Goal: Transaction & Acquisition: Book appointment/travel/reservation

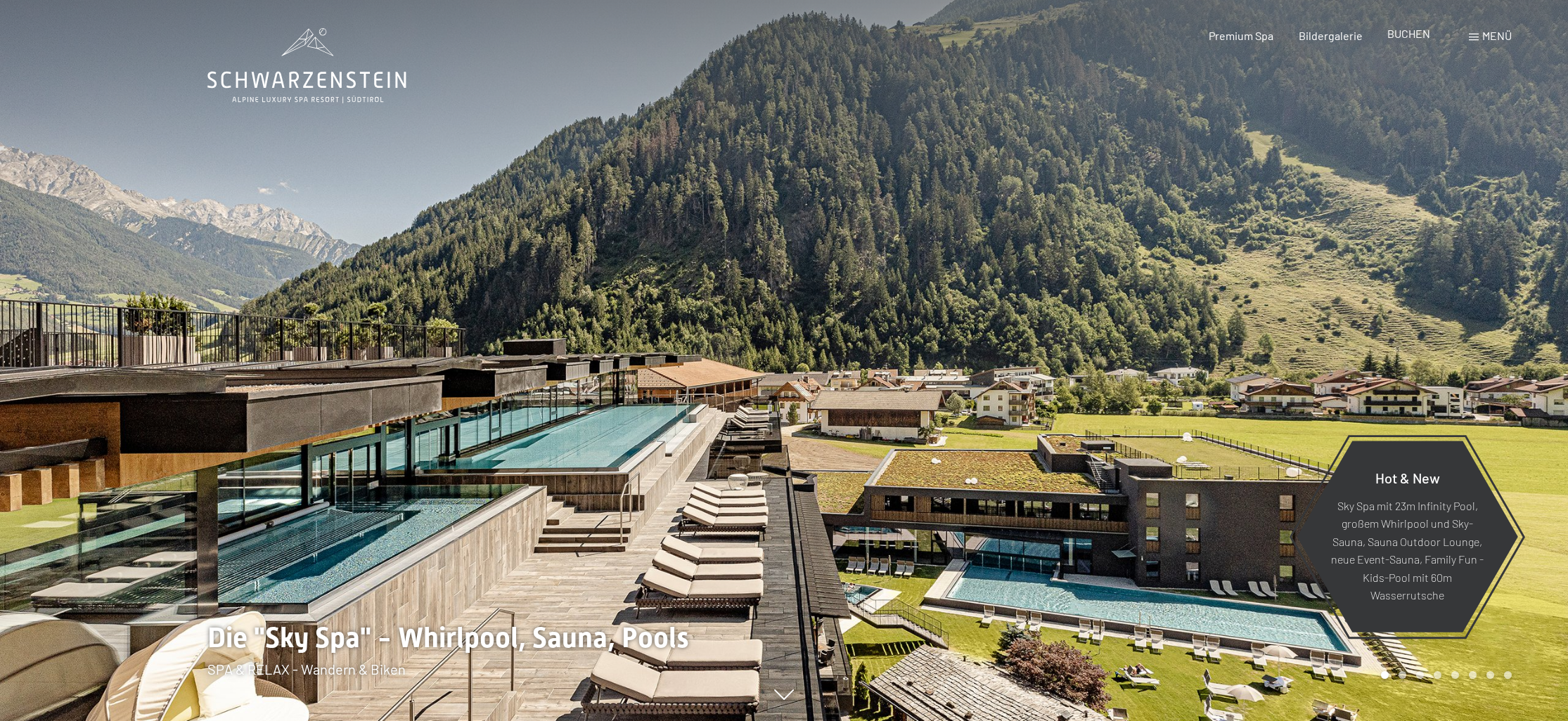
click at [1426, 41] on div "BUCHEN" at bounding box center [1409, 33] width 43 height 15
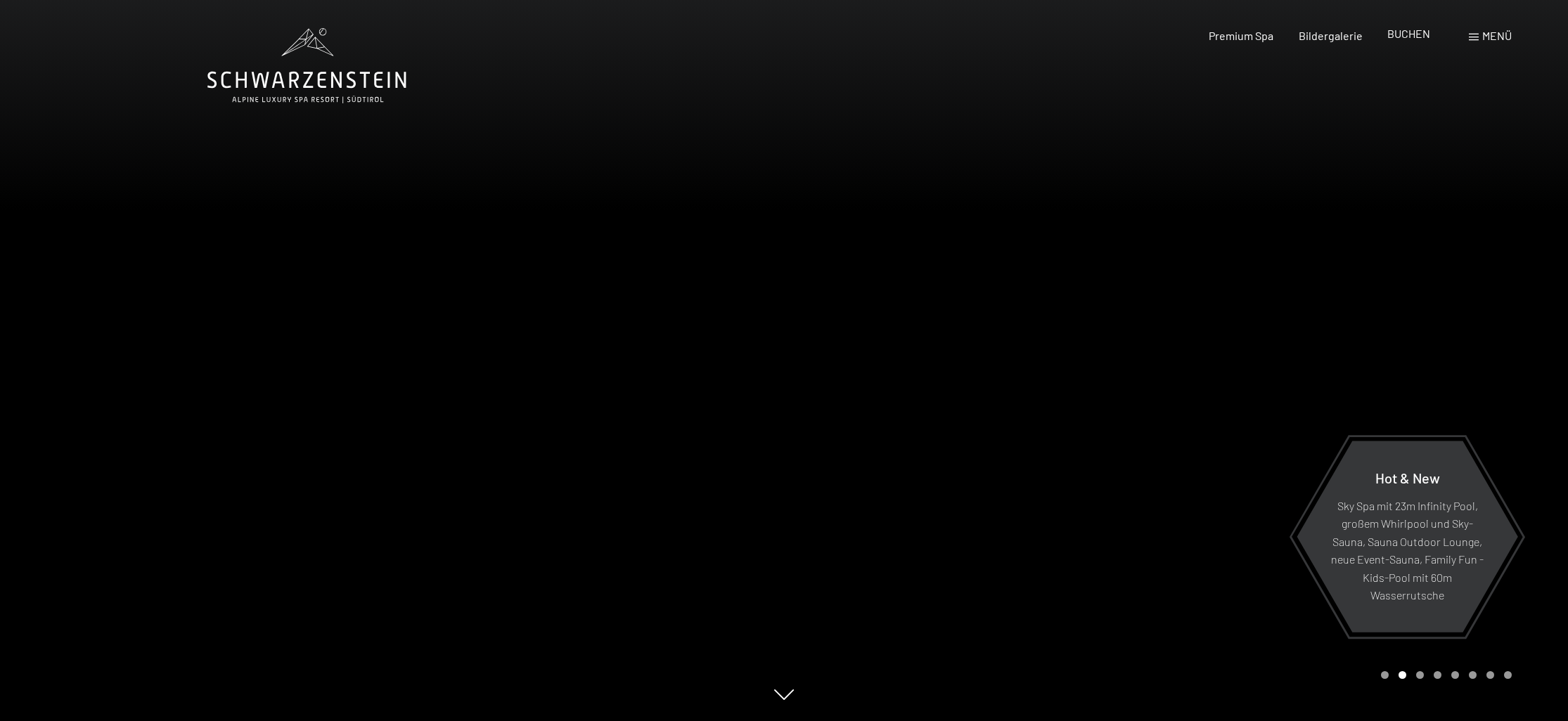
click at [1406, 30] on span "BUCHEN" at bounding box center [1409, 33] width 43 height 14
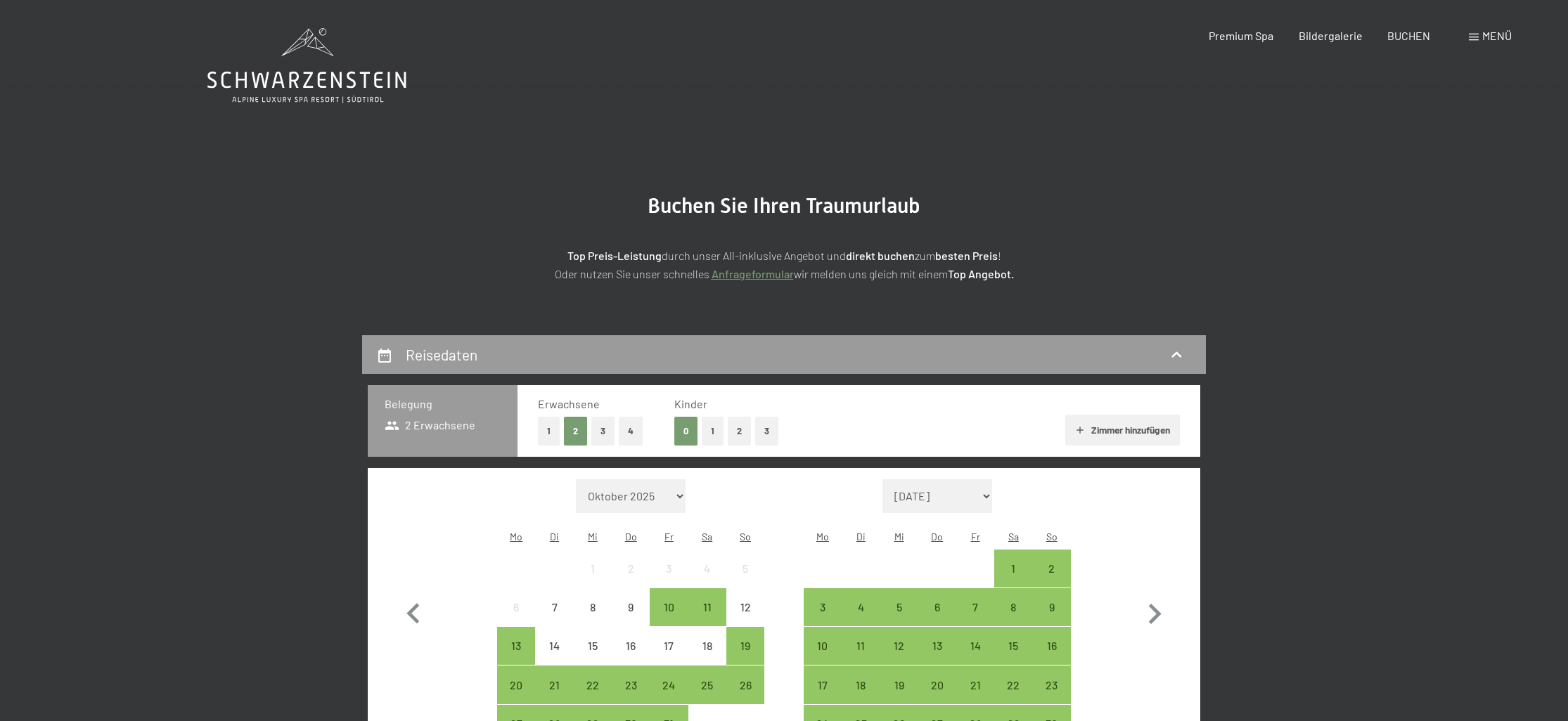
click at [711, 424] on button "1" at bounding box center [712, 431] width 22 height 29
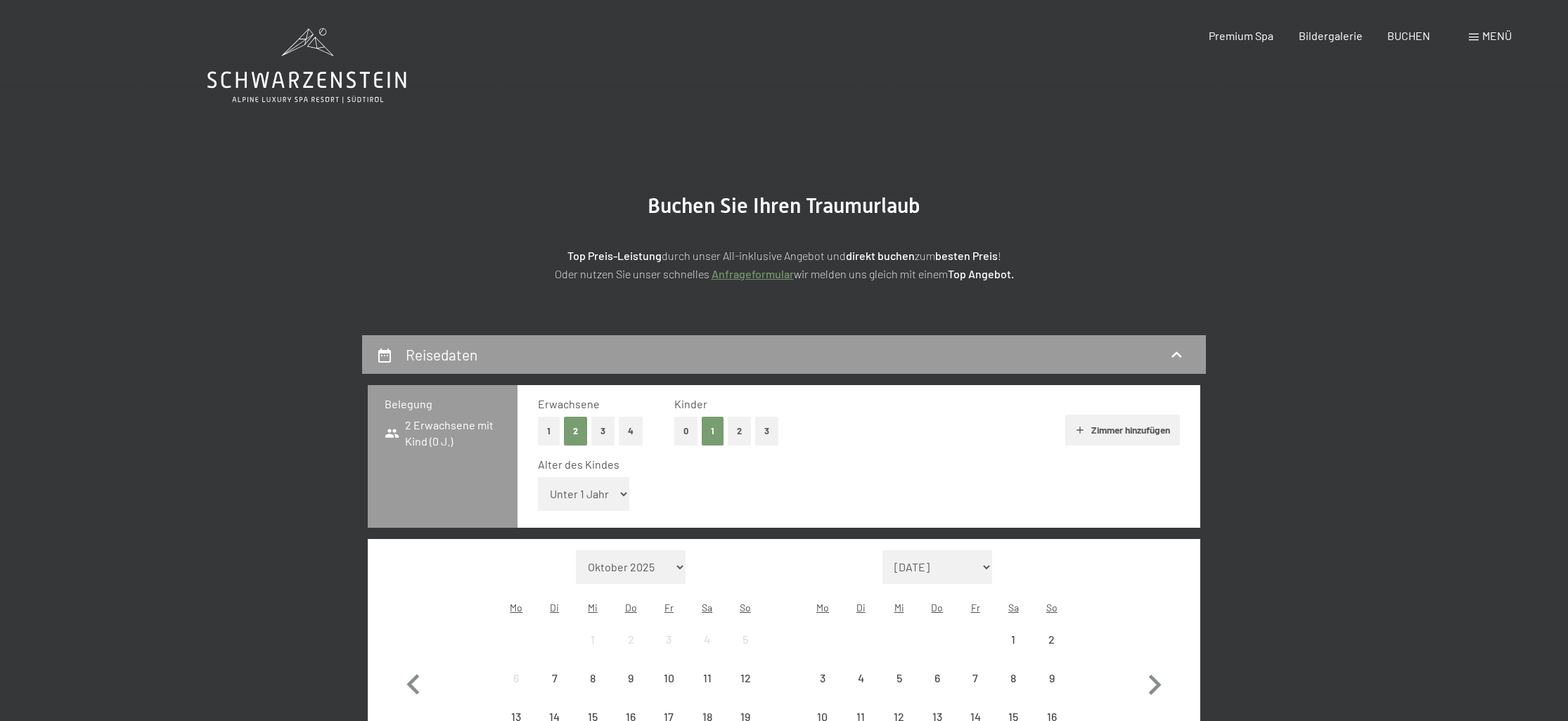
click at [734, 430] on button "2" at bounding box center [739, 431] width 23 height 29
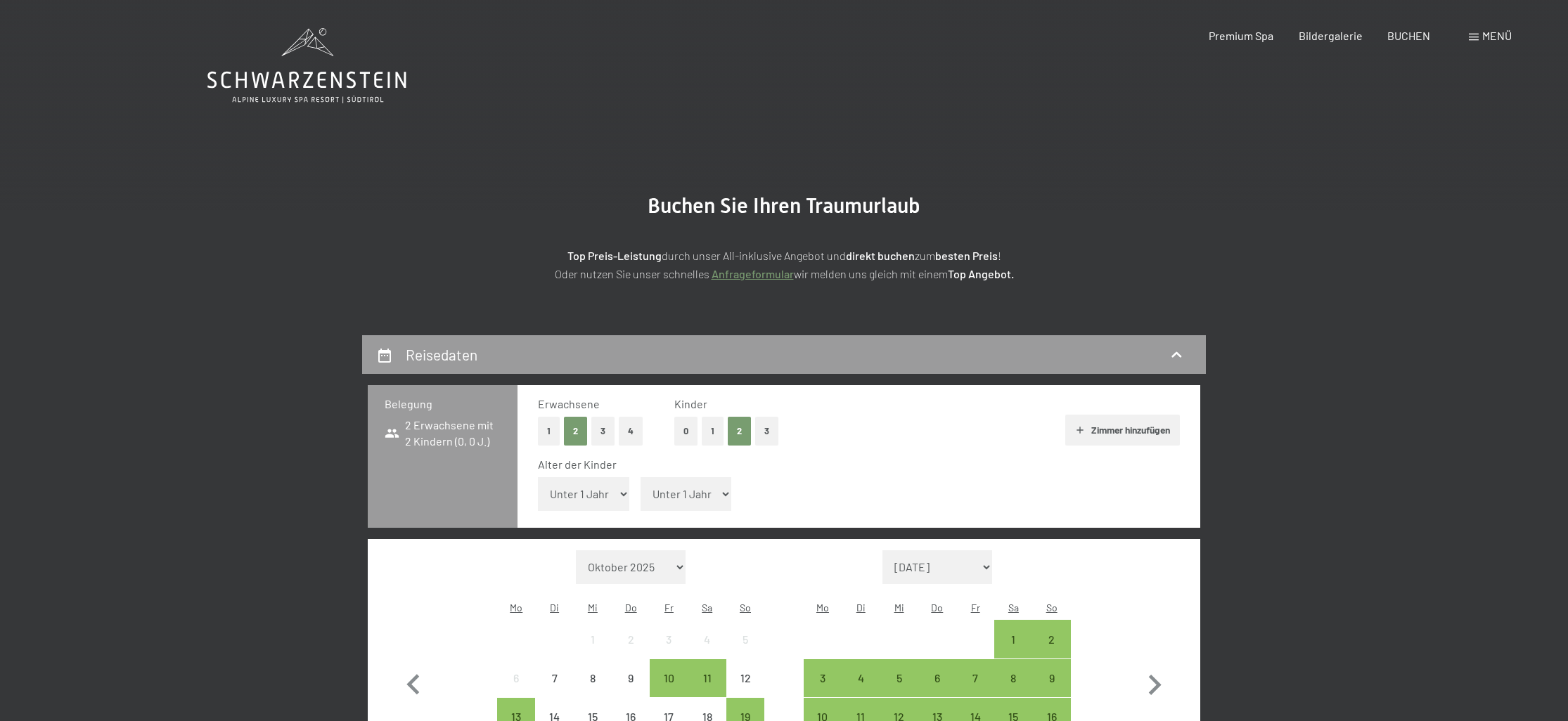
select select "8"
select select "13"
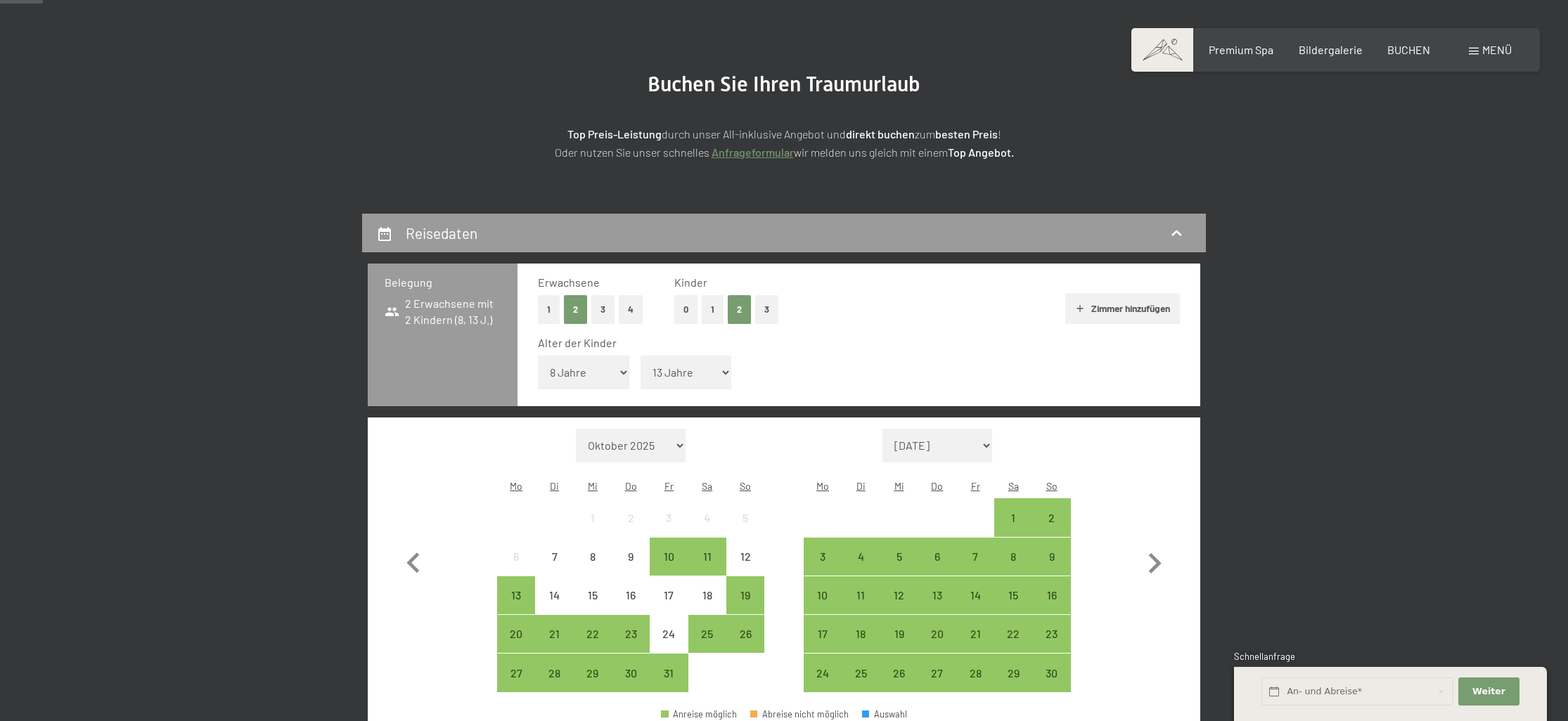
scroll to position [130, 0]
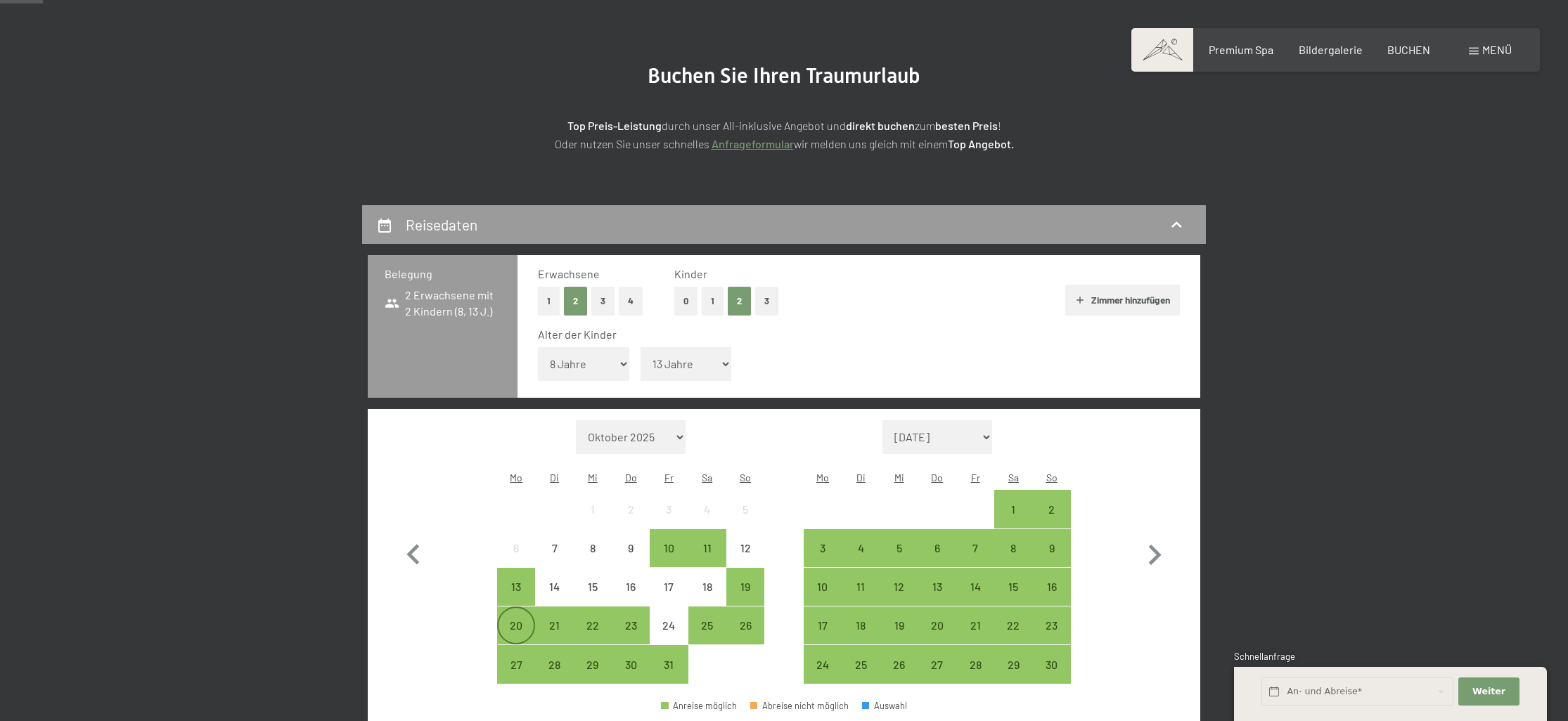
click at [512, 620] on div "20" at bounding box center [516, 637] width 35 height 35
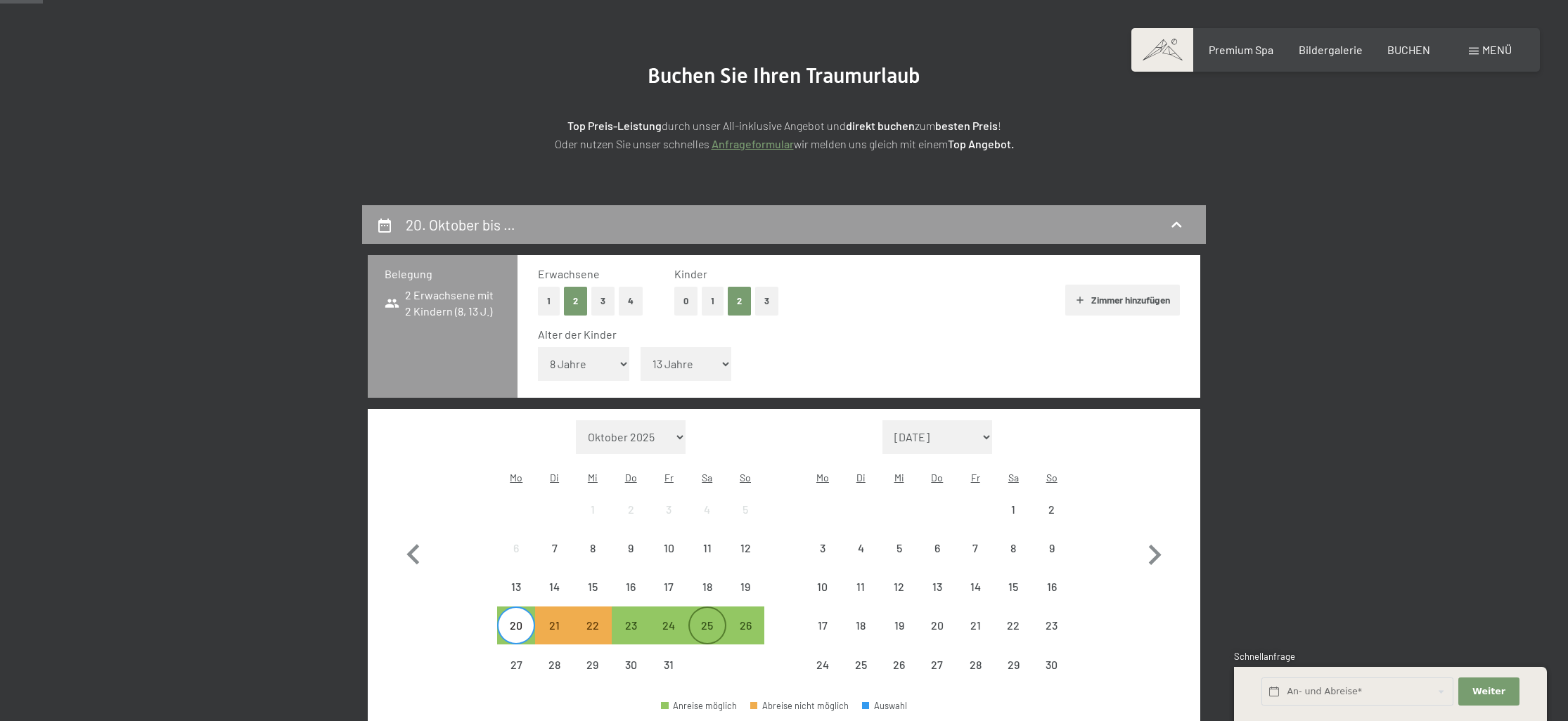
click at [704, 620] on div "25" at bounding box center [707, 637] width 35 height 35
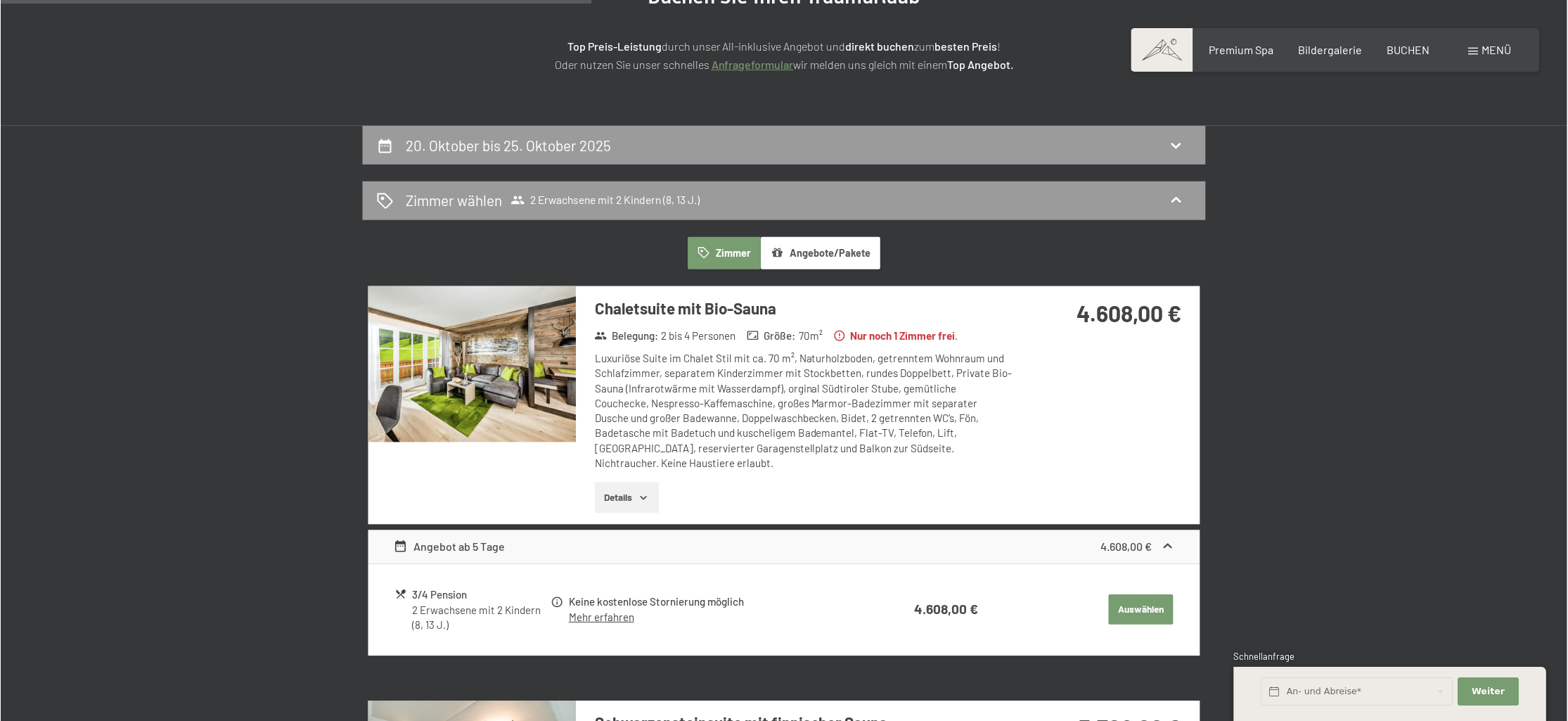
scroll to position [160, 0]
